Goal: Task Accomplishment & Management: Complete application form

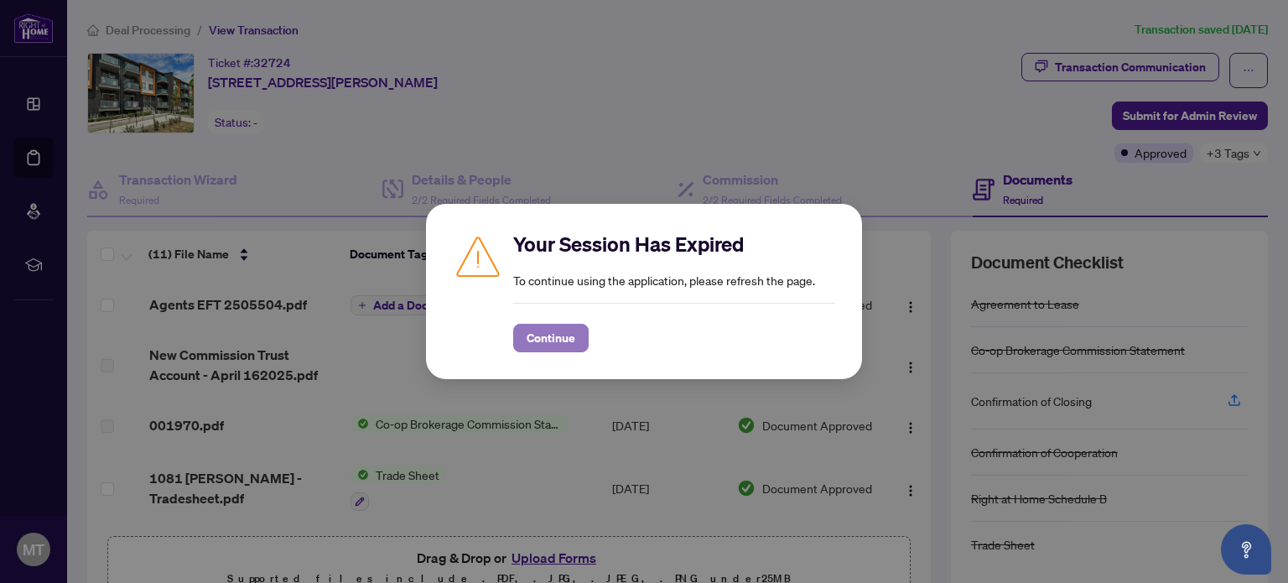
click at [570, 340] on button "Continue" at bounding box center [550, 338] width 75 height 29
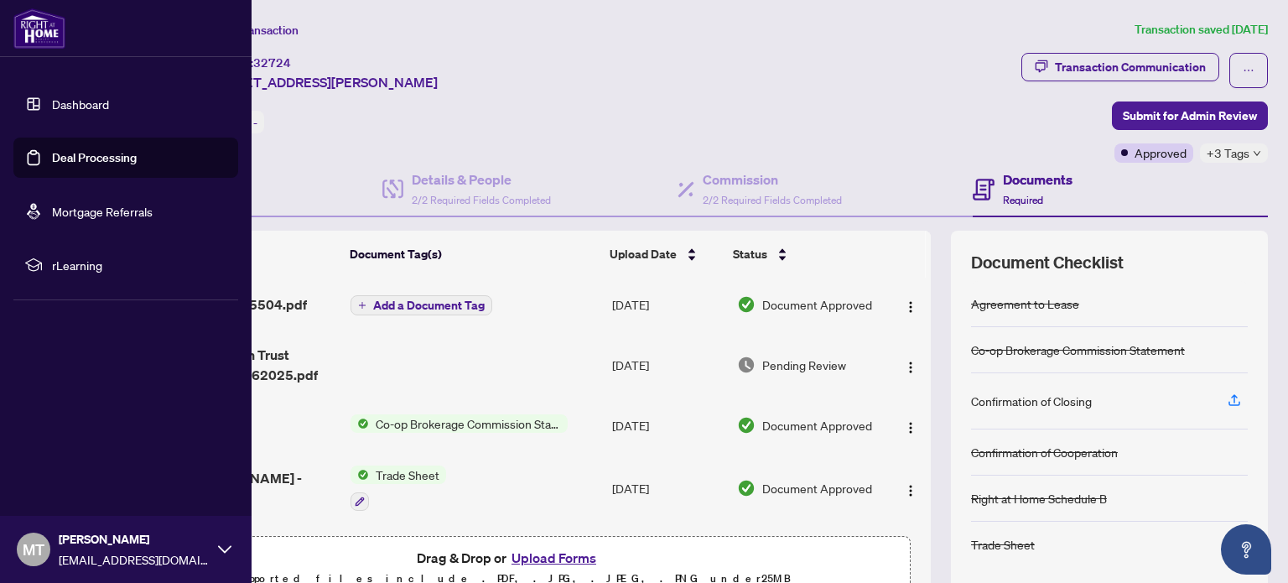
click at [77, 150] on link "Deal Processing" at bounding box center [94, 157] width 85 height 15
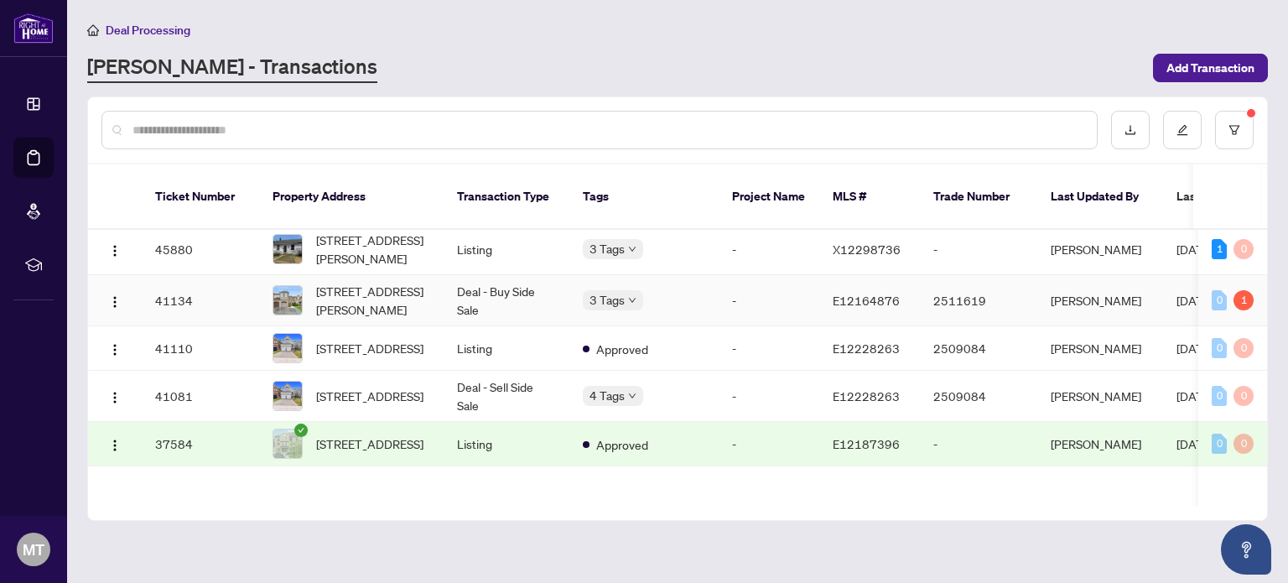
scroll to position [252, 0]
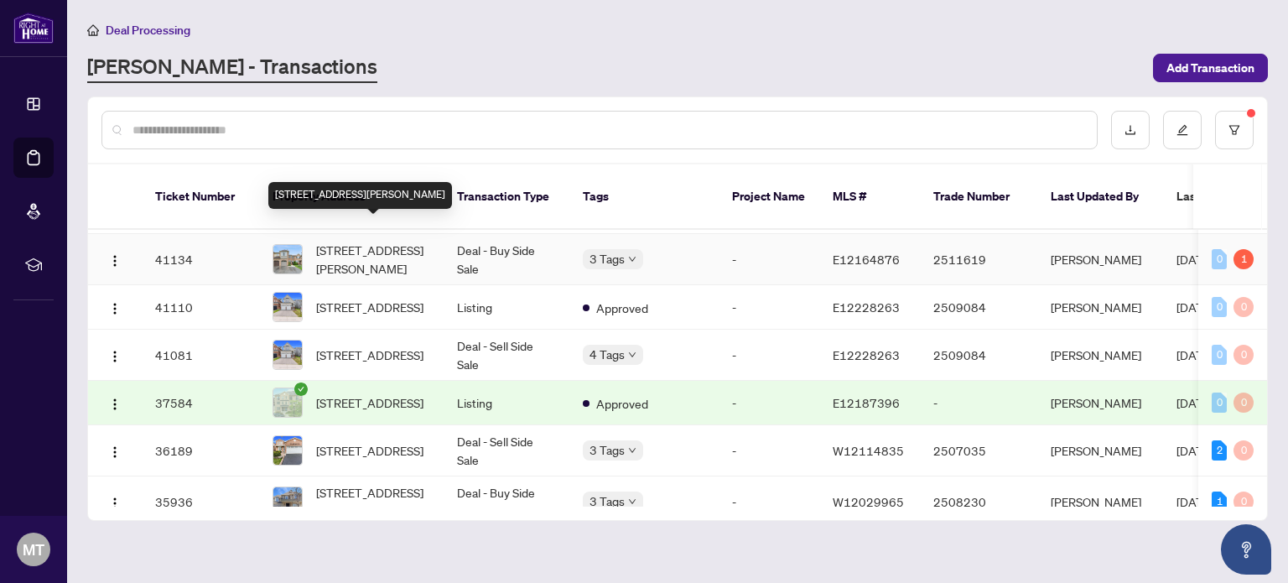
click at [376, 241] on span "[STREET_ADDRESS][PERSON_NAME]" at bounding box center [373, 259] width 114 height 37
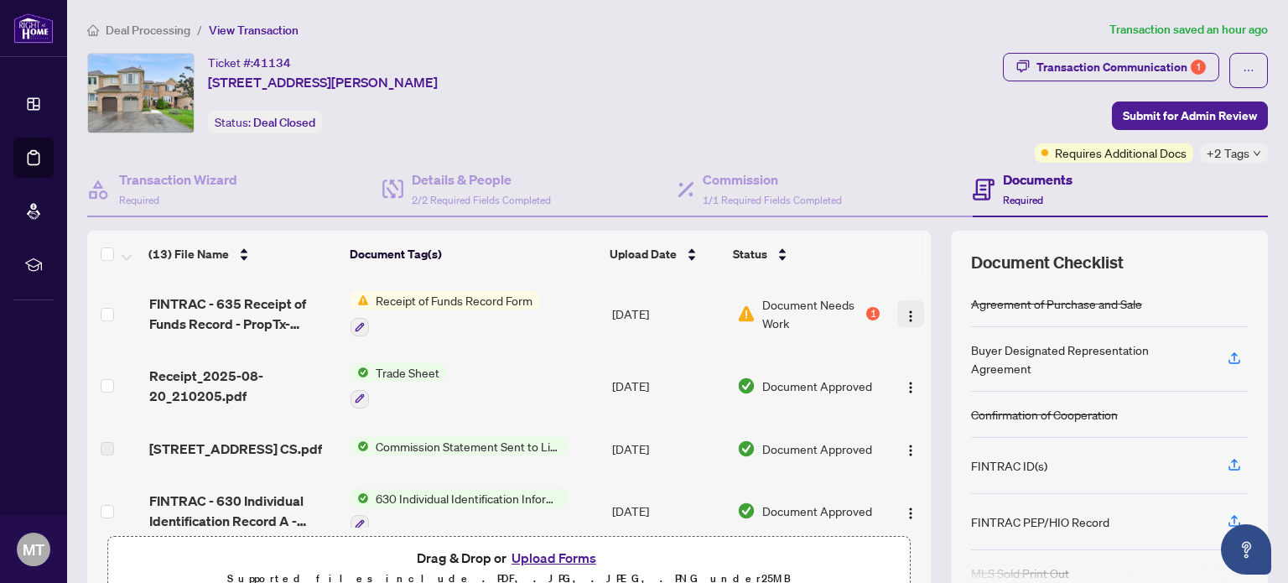
click at [904, 316] on img "button" at bounding box center [910, 315] width 13 height 13
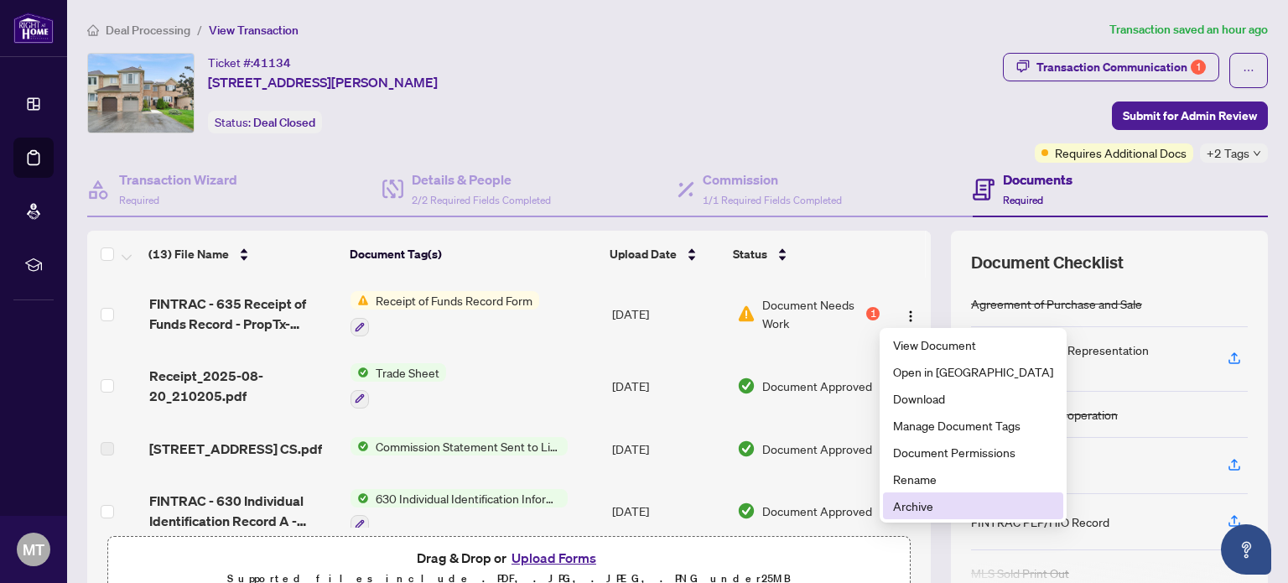
click at [914, 508] on span "Archive" at bounding box center [973, 505] width 160 height 18
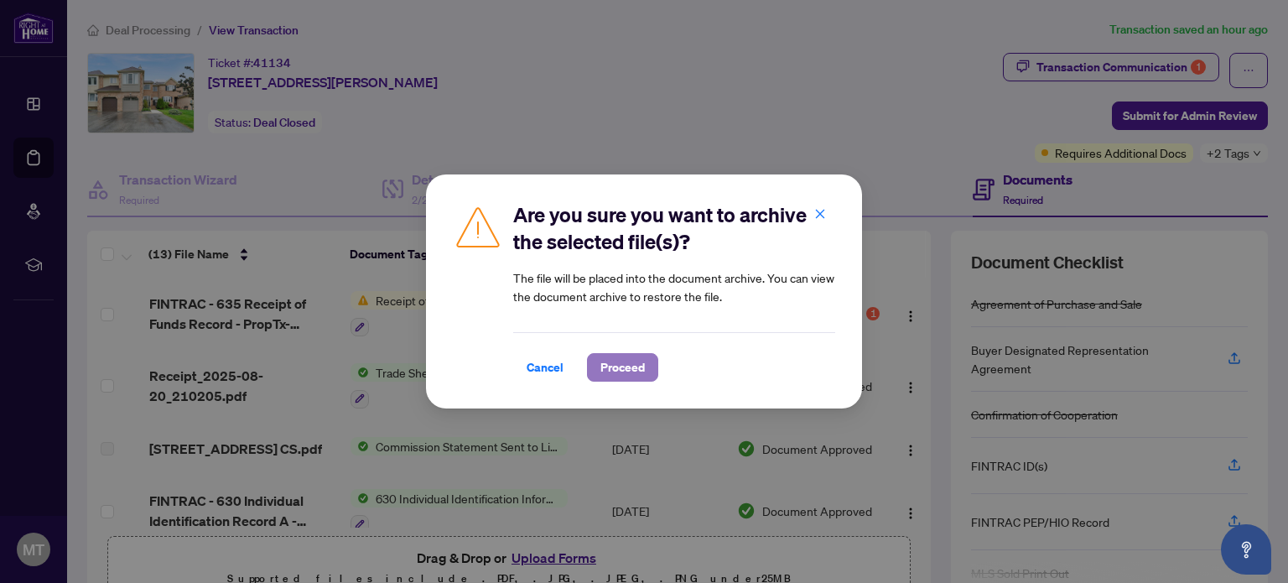
click at [634, 367] on button "Proceed" at bounding box center [622, 367] width 71 height 29
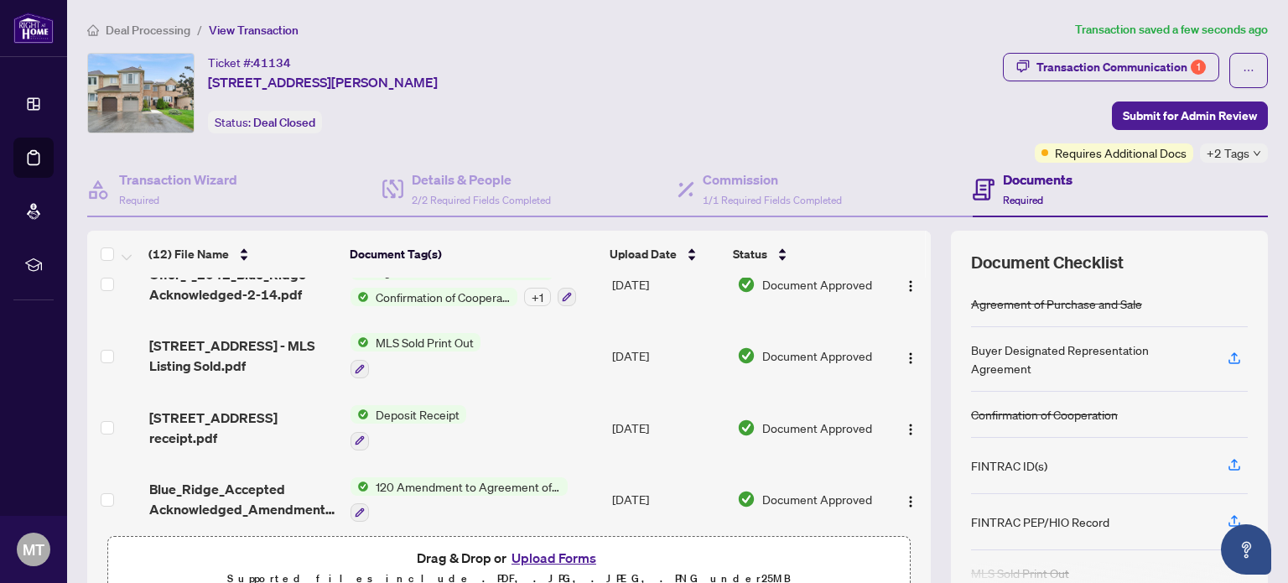
scroll to position [143, 0]
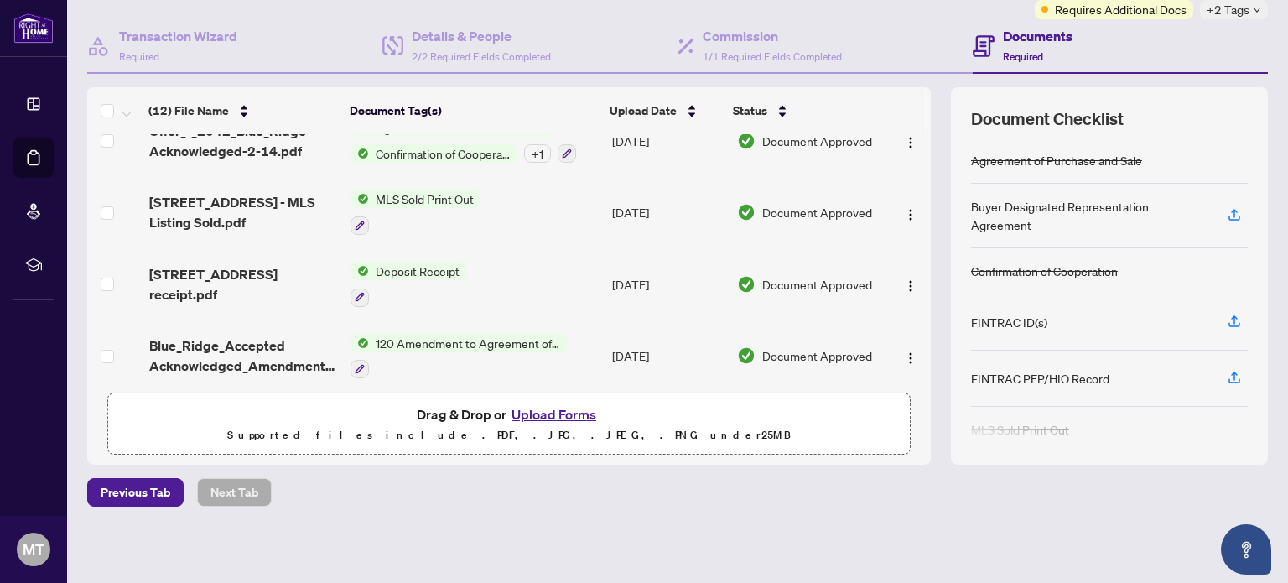
click at [557, 415] on button "Upload Forms" at bounding box center [554, 414] width 95 height 22
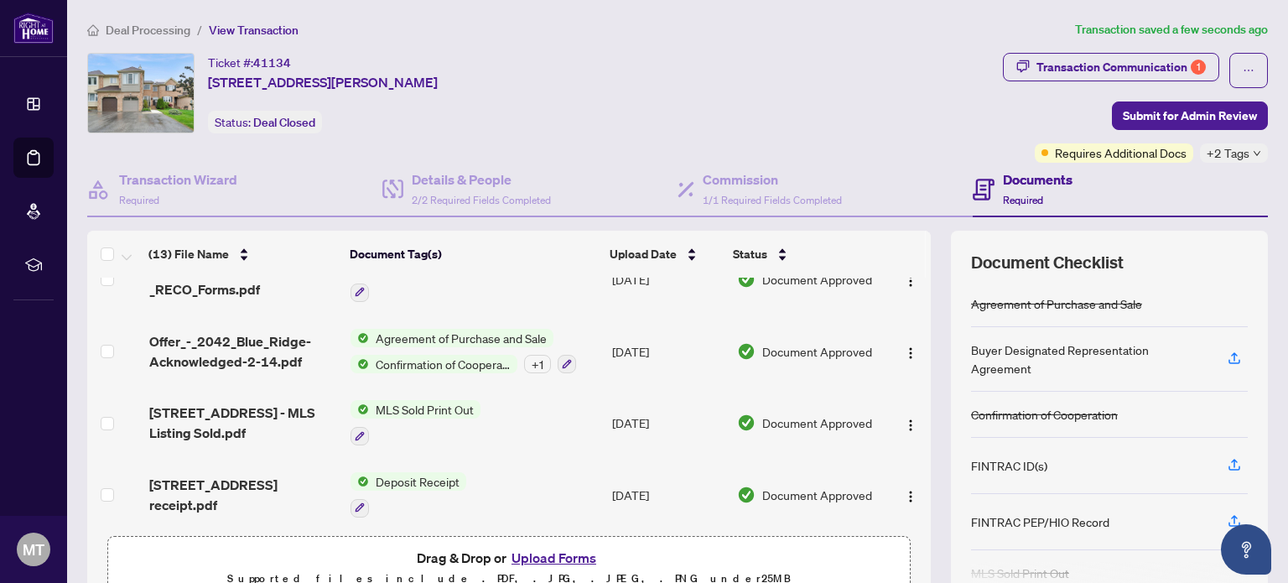
scroll to position [0, 0]
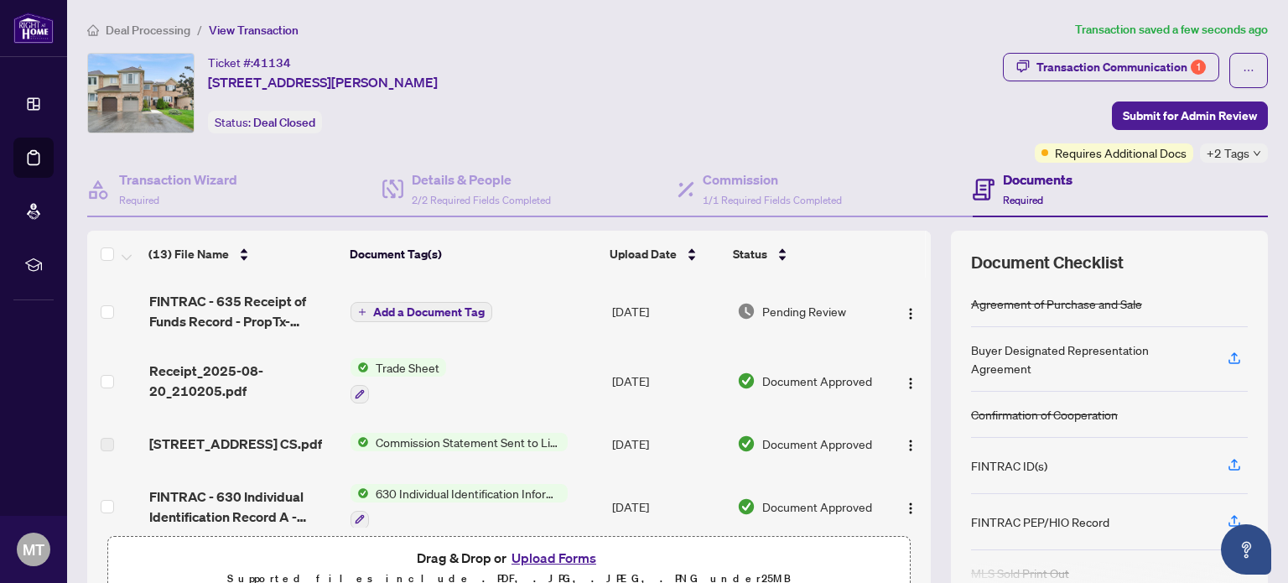
click at [449, 306] on span "Add a Document Tag" at bounding box center [429, 312] width 112 height 12
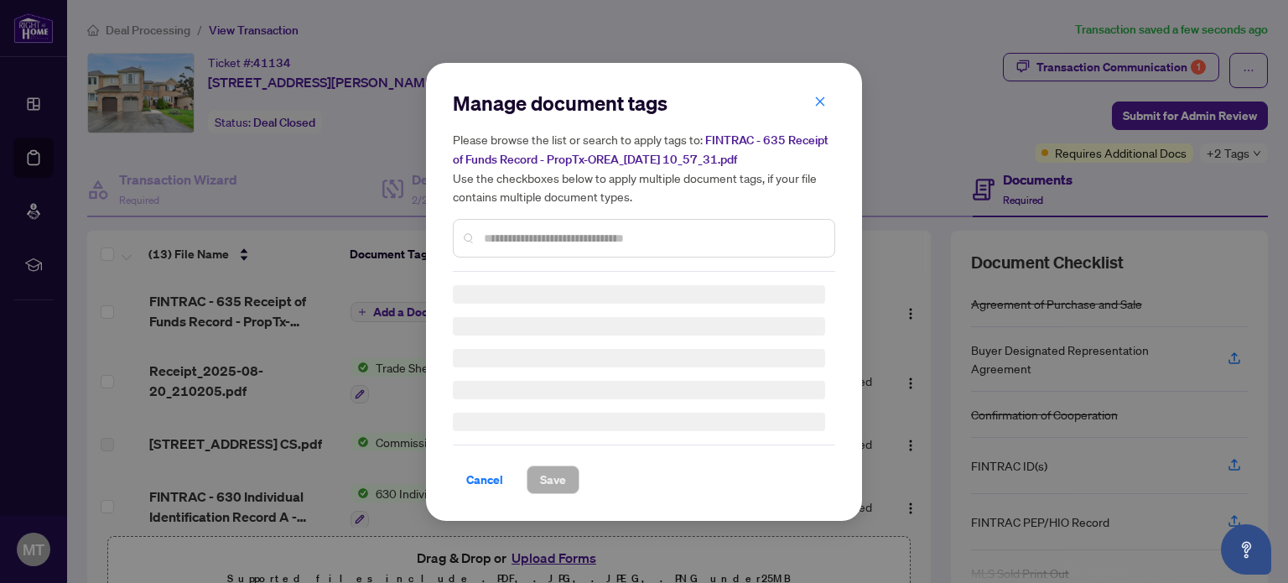
click at [585, 236] on input "text" at bounding box center [652, 238] width 337 height 18
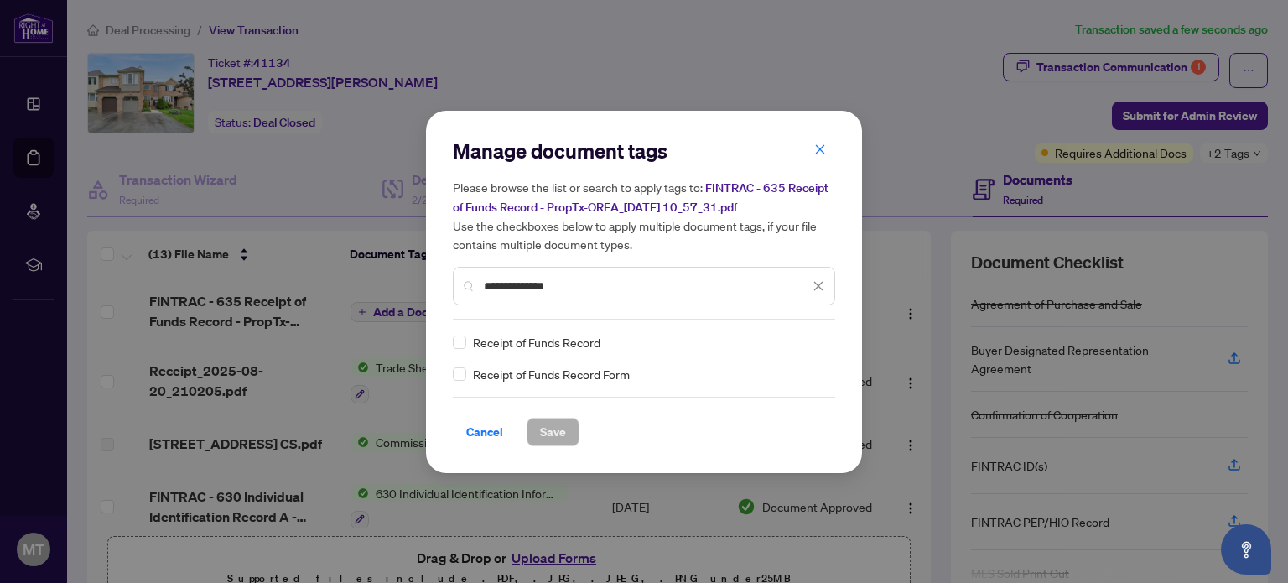
type input "**********"
click at [550, 434] on span "Save" at bounding box center [553, 431] width 26 height 27
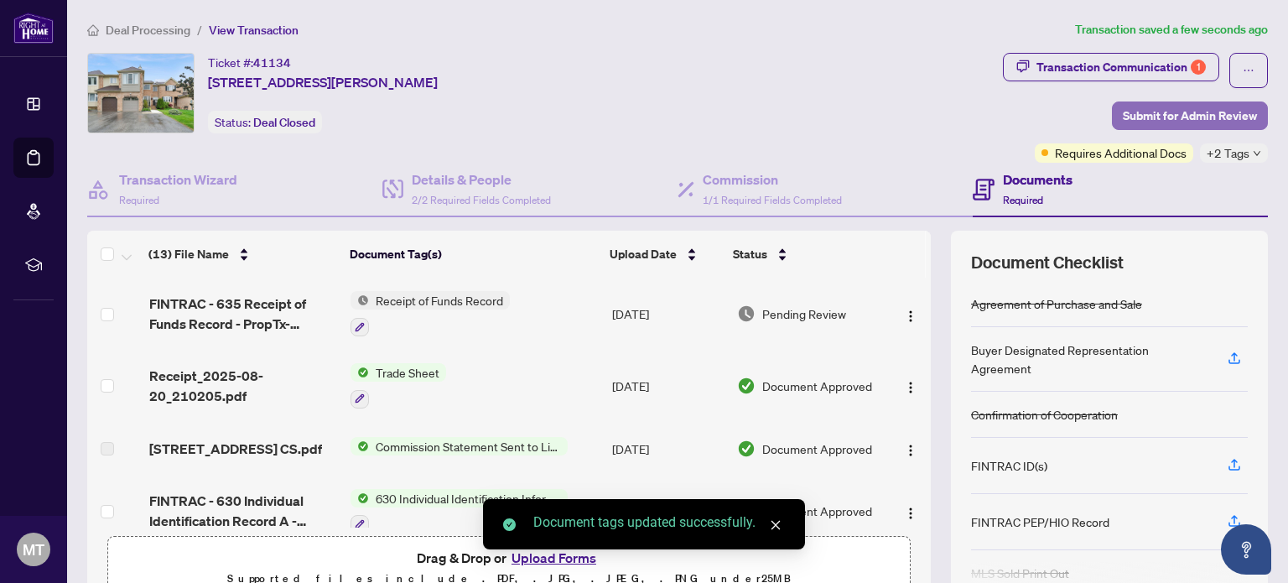
click at [1196, 115] on span "Submit for Admin Review" at bounding box center [1190, 115] width 134 height 27
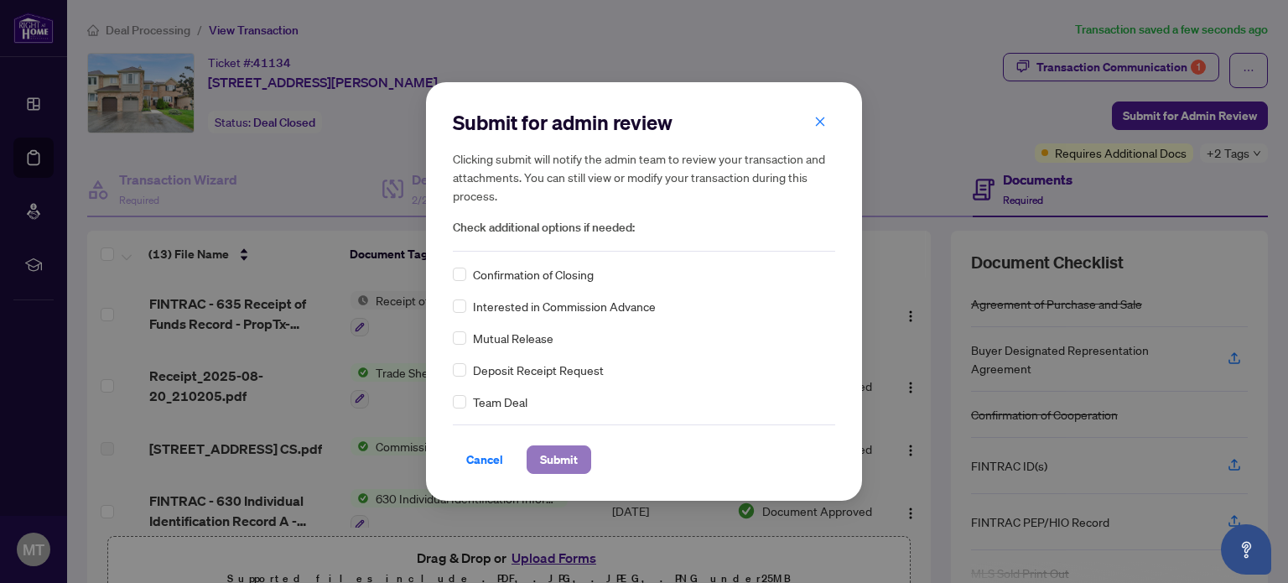
click at [564, 456] on span "Submit" at bounding box center [559, 459] width 38 height 27
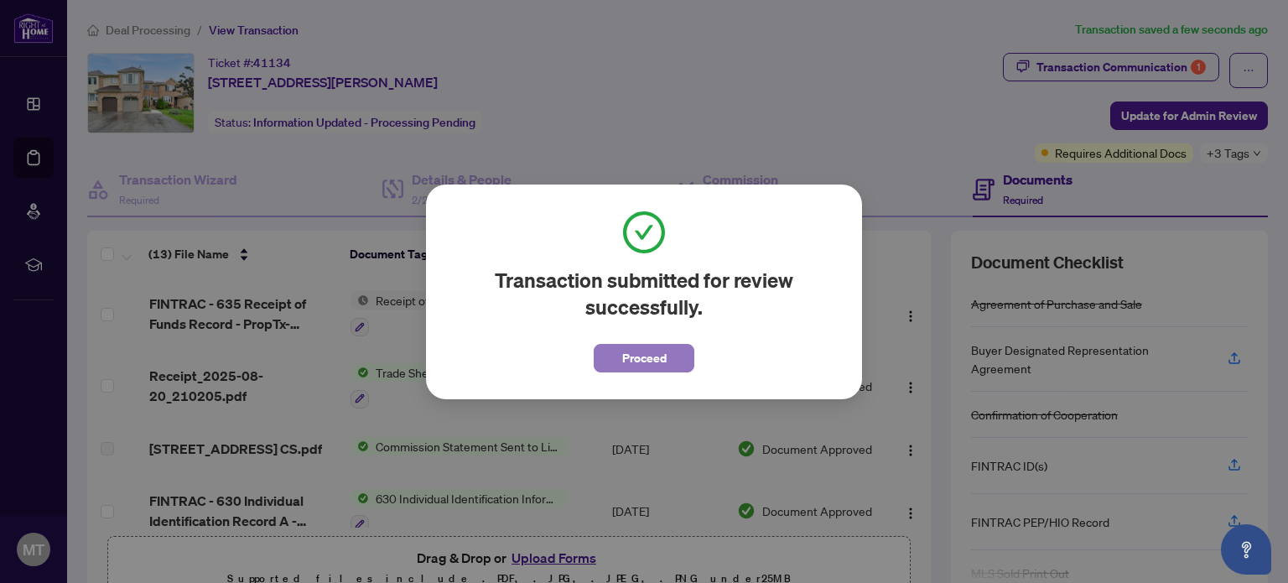
click at [671, 360] on button "Proceed" at bounding box center [644, 358] width 101 height 29
